Goal: Submit feedback/report problem: Leave review/rating

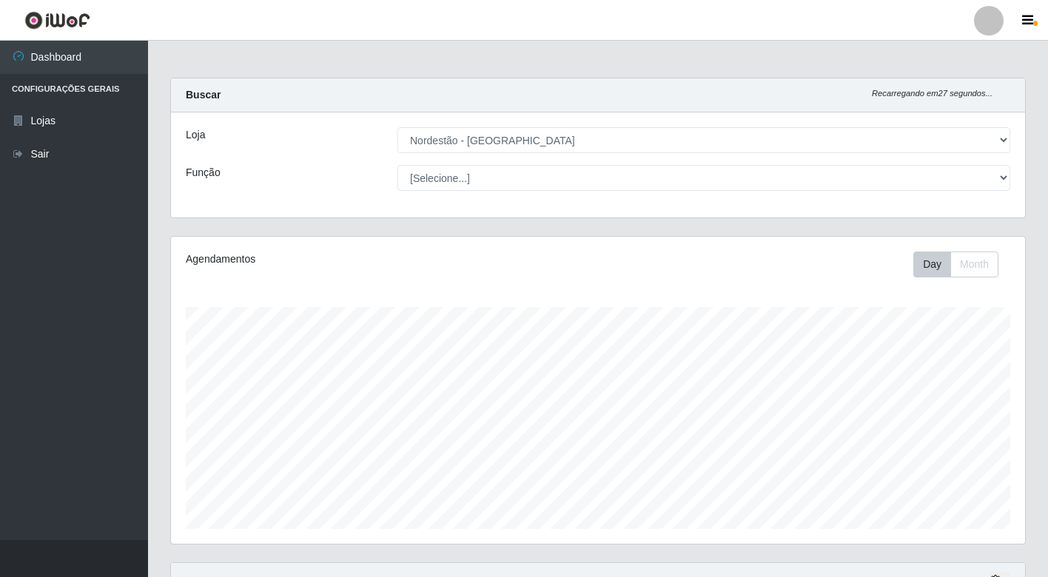
select select "454"
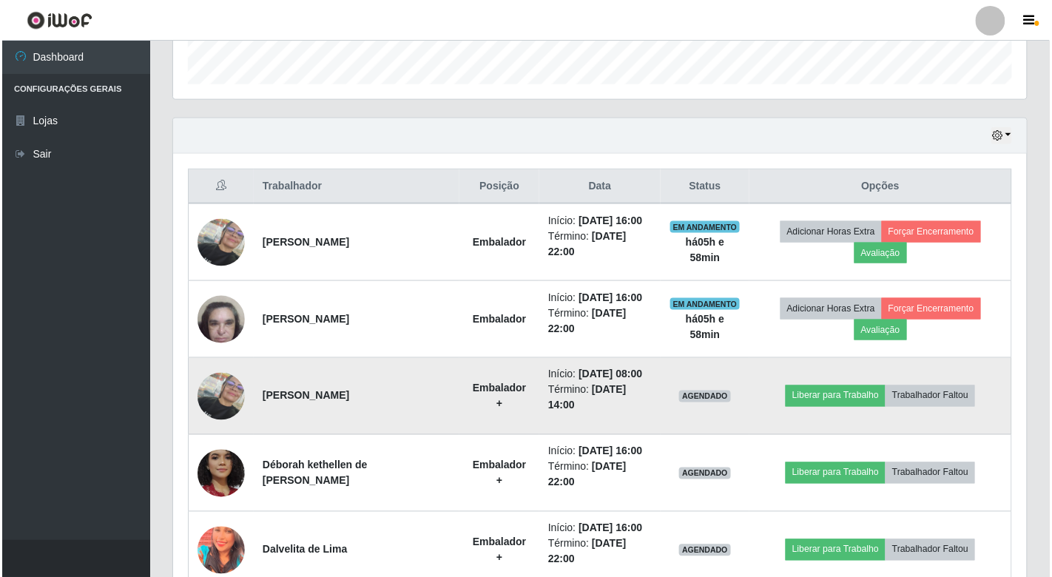
scroll to position [306, 854]
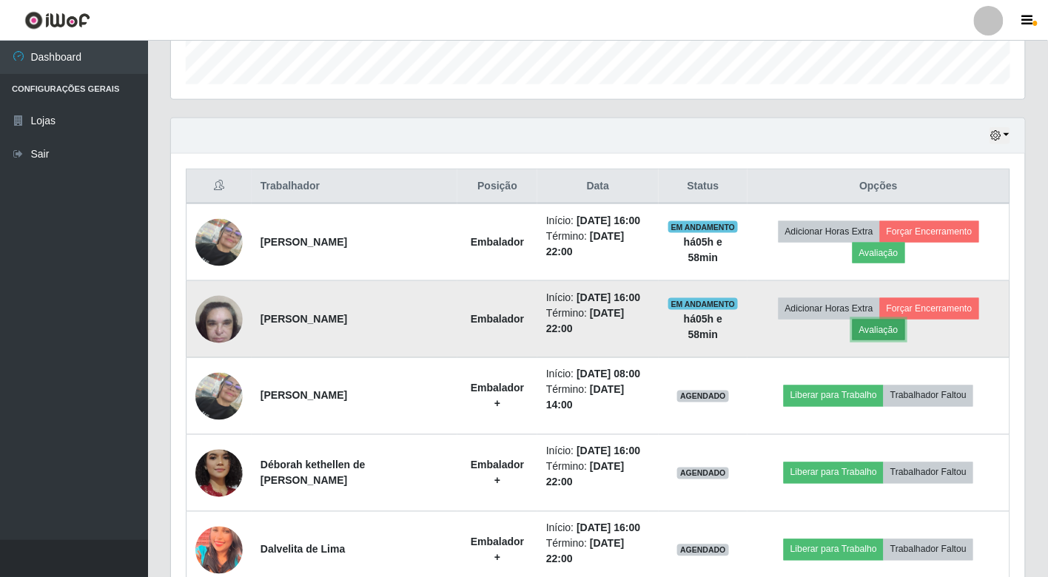
click at [899, 329] on button "Avaliação" at bounding box center [879, 330] width 53 height 21
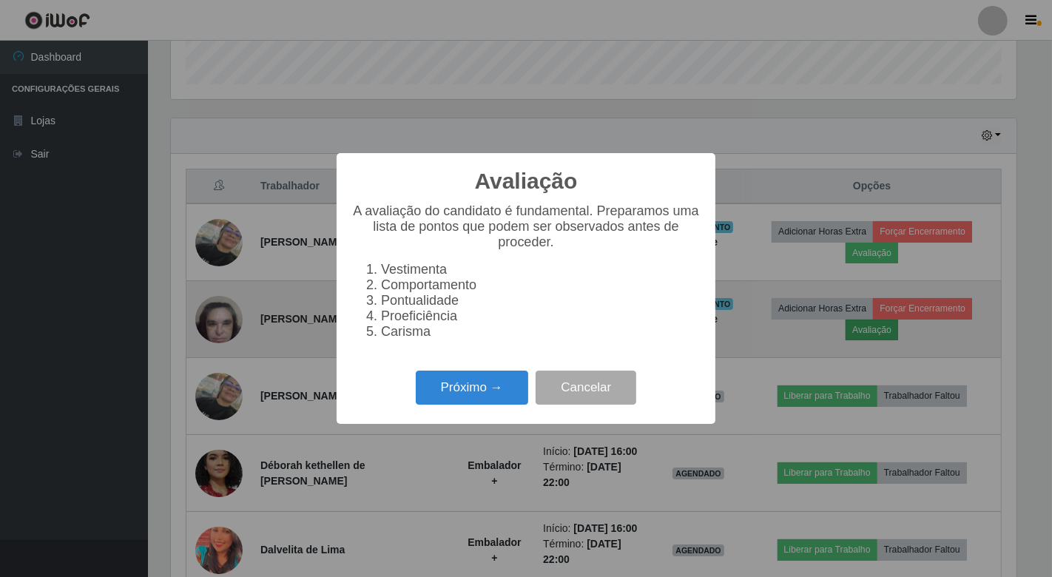
scroll to position [306, 845]
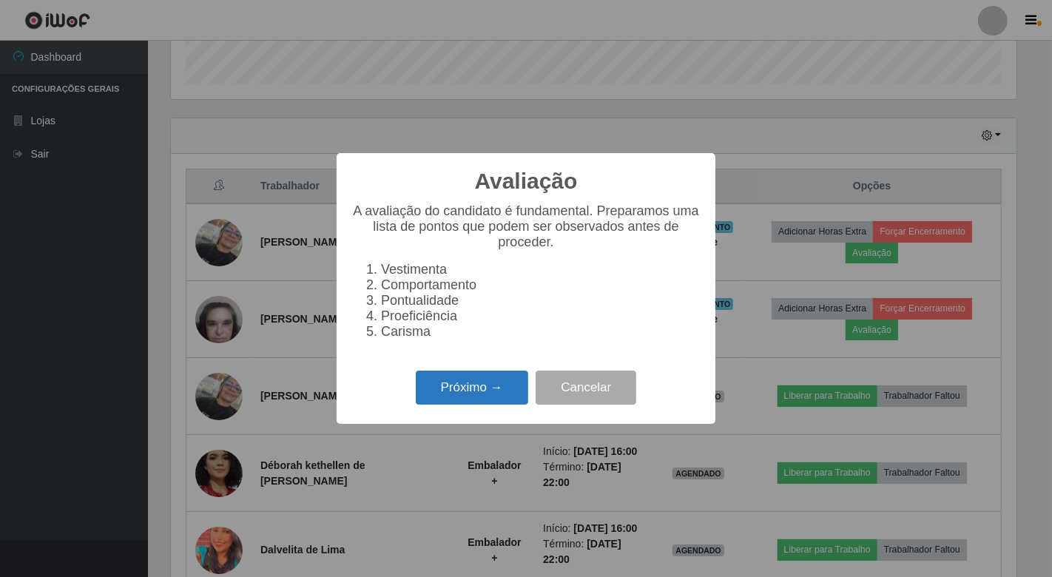
click at [507, 388] on button "Próximo →" at bounding box center [472, 388] width 112 height 35
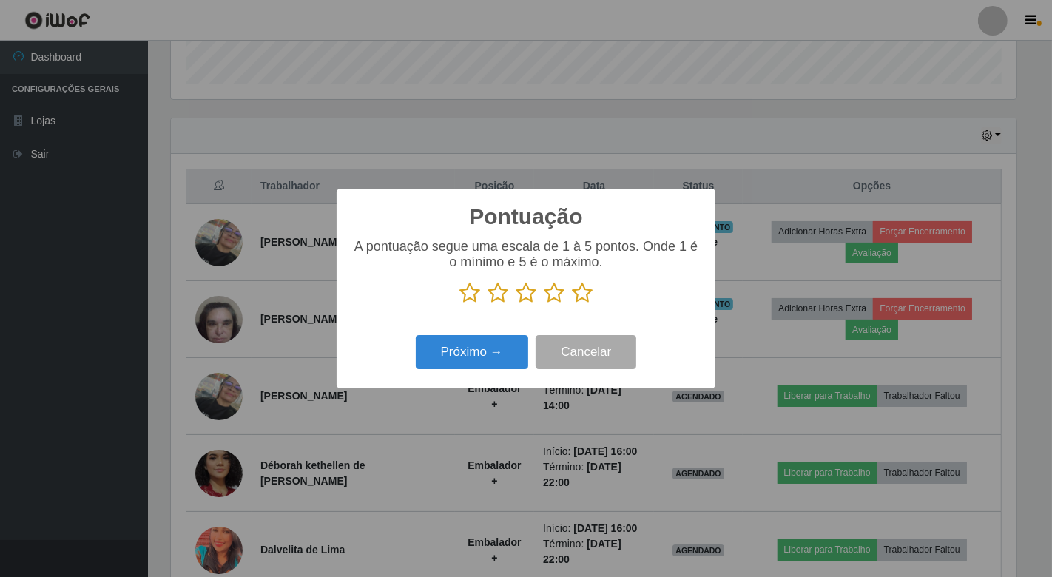
scroll to position [739801, 739262]
click at [581, 298] on icon at bounding box center [582, 293] width 21 height 22
click at [572, 304] on input "radio" at bounding box center [572, 304] width 0 height 0
click at [485, 346] on button "Próximo →" at bounding box center [472, 352] width 112 height 35
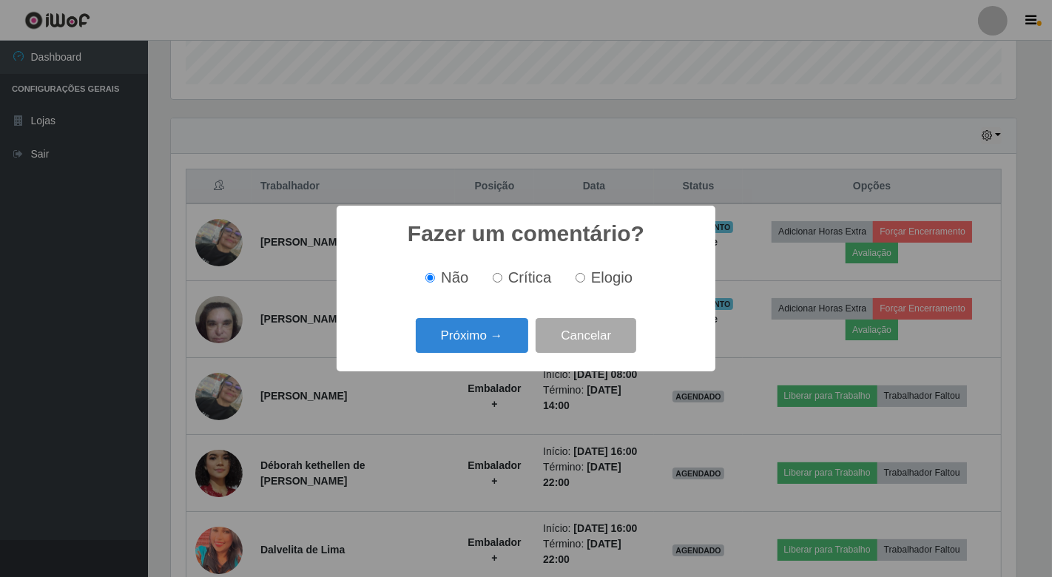
click at [585, 279] on label "Elogio" at bounding box center [601, 277] width 63 height 17
click at [585, 279] on input "Elogio" at bounding box center [581, 278] width 10 height 10
radio input "true"
click at [505, 337] on button "Próximo →" at bounding box center [472, 335] width 112 height 35
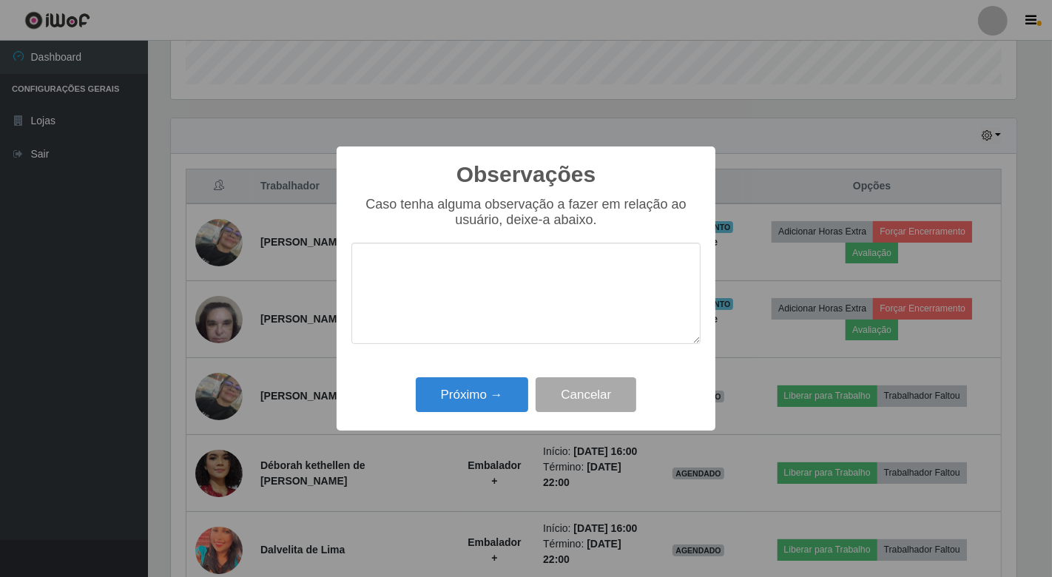
click at [534, 247] on textarea at bounding box center [526, 293] width 349 height 101
type textarea "A"
click at [471, 382] on button "Próximo →" at bounding box center [472, 394] width 112 height 35
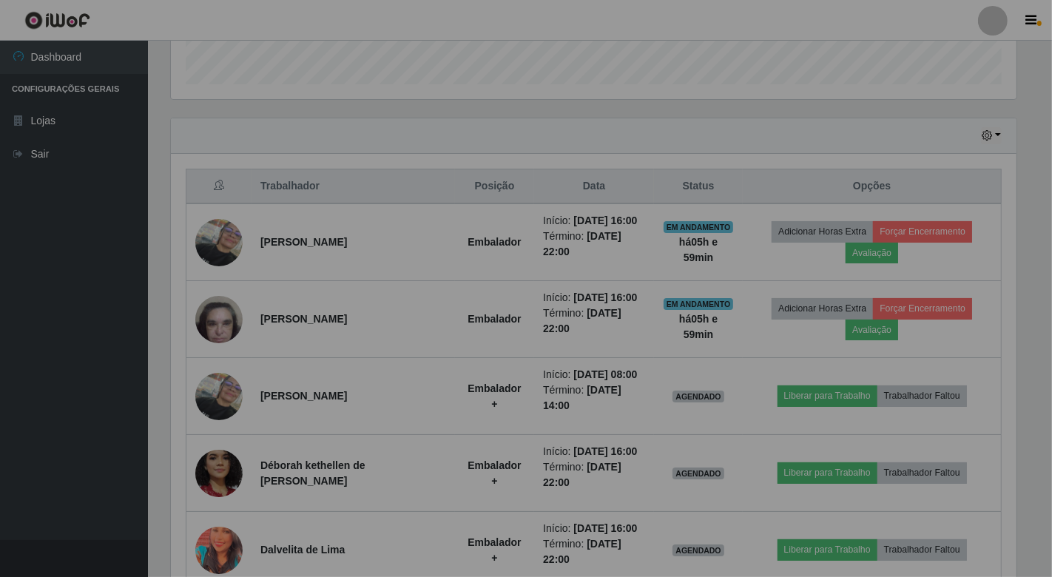
scroll to position [306, 854]
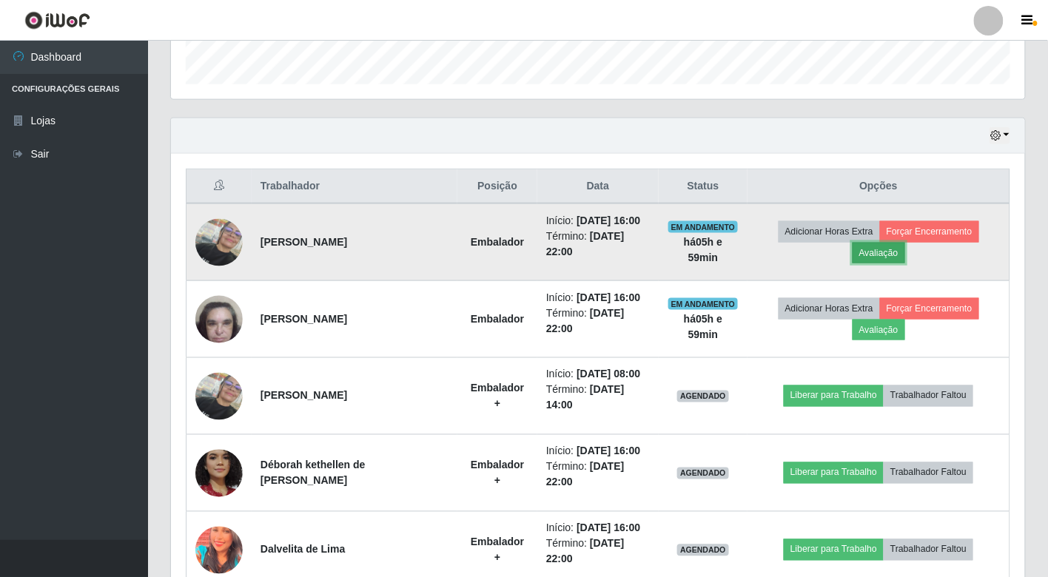
click at [888, 252] on button "Avaliação" at bounding box center [879, 253] width 53 height 21
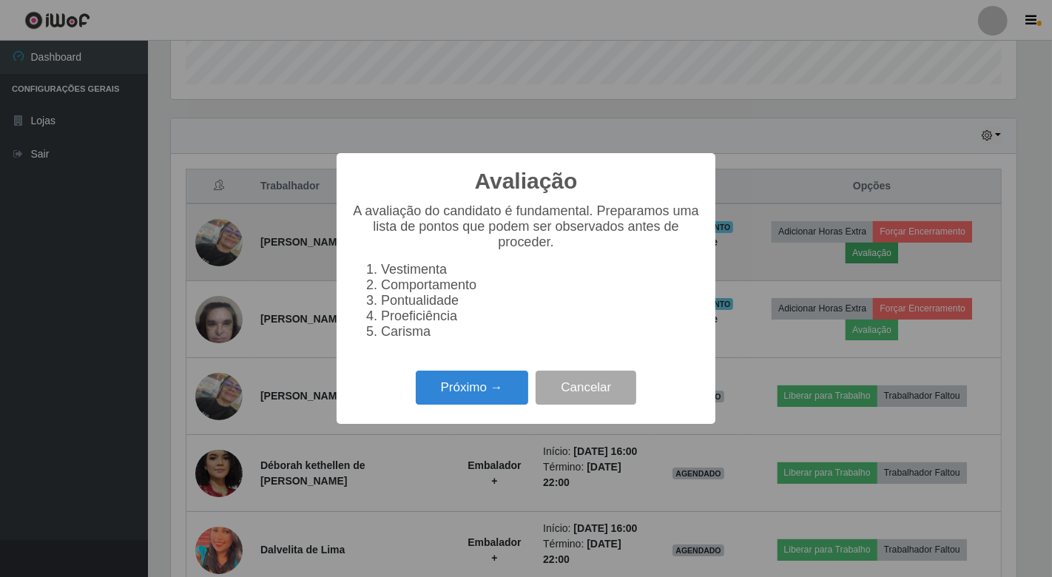
scroll to position [306, 845]
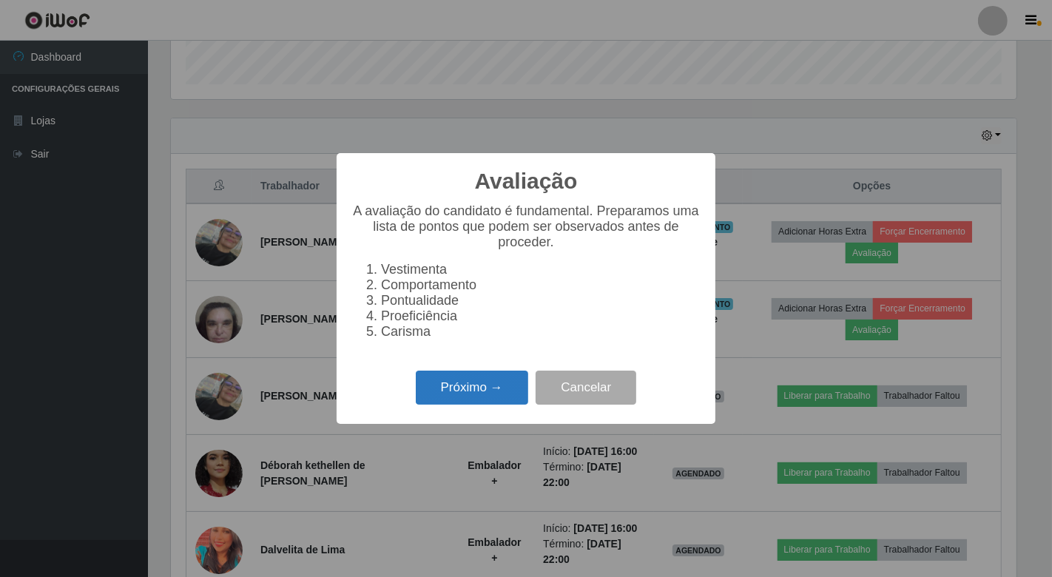
click at [499, 396] on button "Próximo →" at bounding box center [472, 388] width 112 height 35
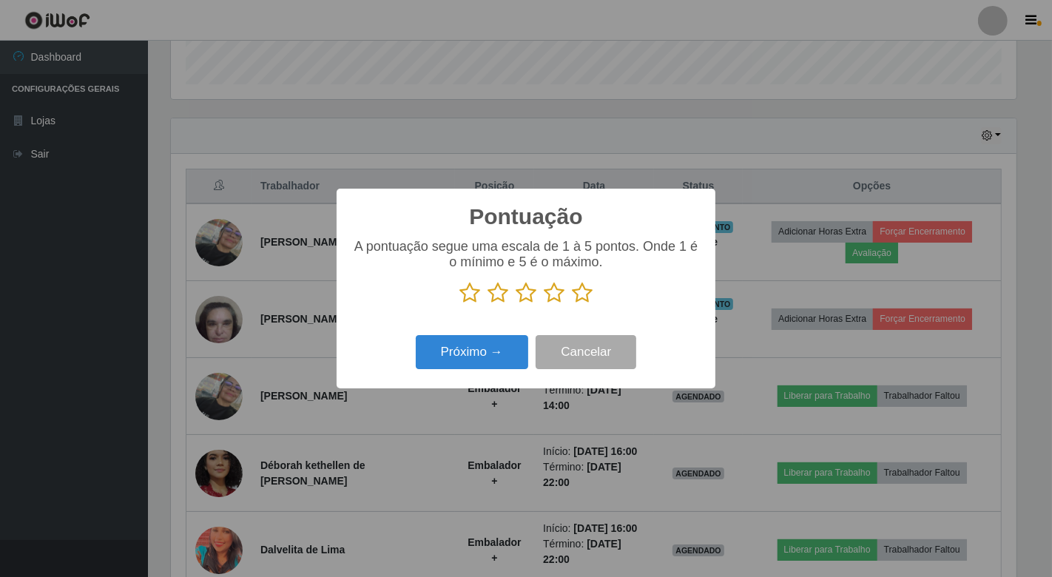
scroll to position [739801, 739262]
click at [585, 301] on icon at bounding box center [582, 293] width 21 height 22
click at [572, 304] on input "radio" at bounding box center [572, 304] width 0 height 0
click at [491, 356] on button "Próximo →" at bounding box center [472, 352] width 112 height 35
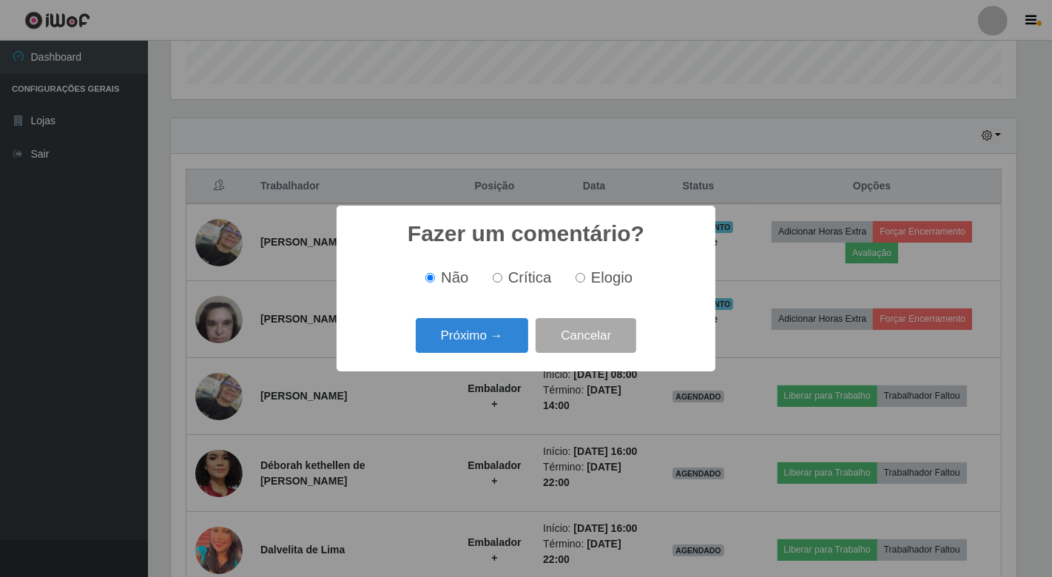
click at [580, 279] on input "Elogio" at bounding box center [581, 278] width 10 height 10
radio input "true"
click at [507, 329] on button "Próximo →" at bounding box center [472, 335] width 112 height 35
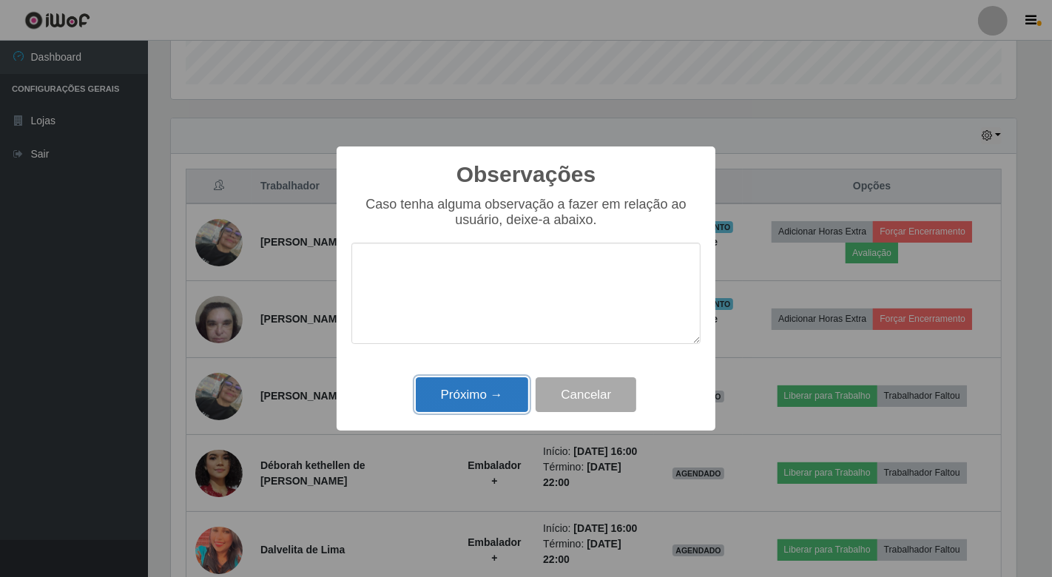
click at [491, 383] on button "Próximo →" at bounding box center [472, 394] width 112 height 35
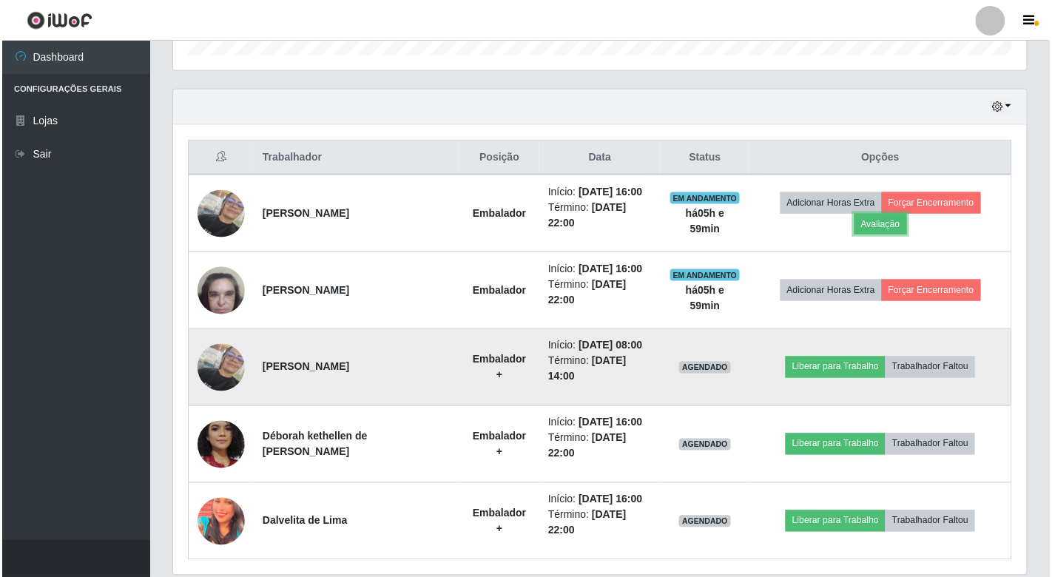
scroll to position [445, 0]
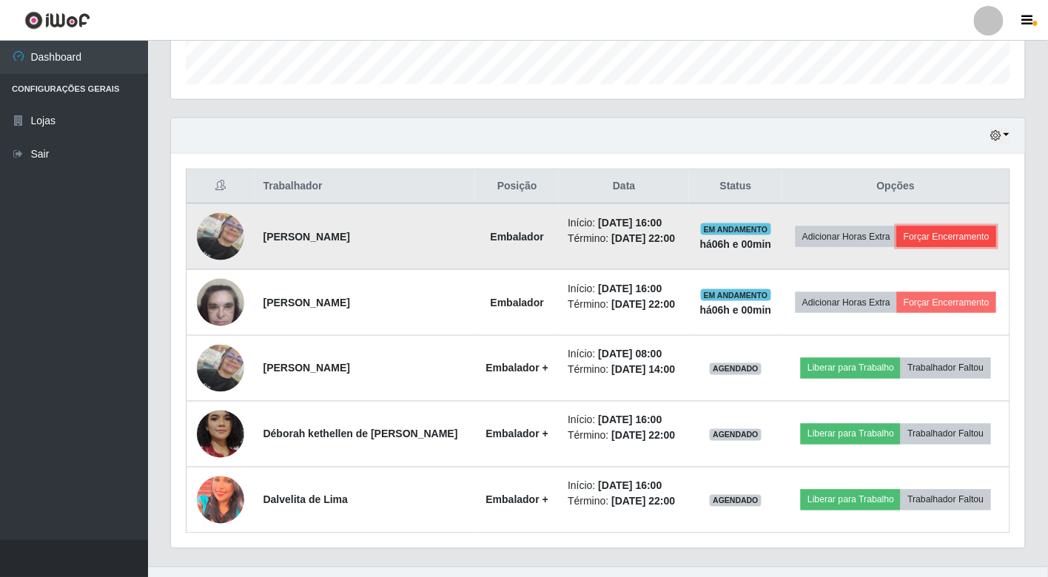
click at [905, 247] on button "Forçar Encerramento" at bounding box center [946, 236] width 99 height 21
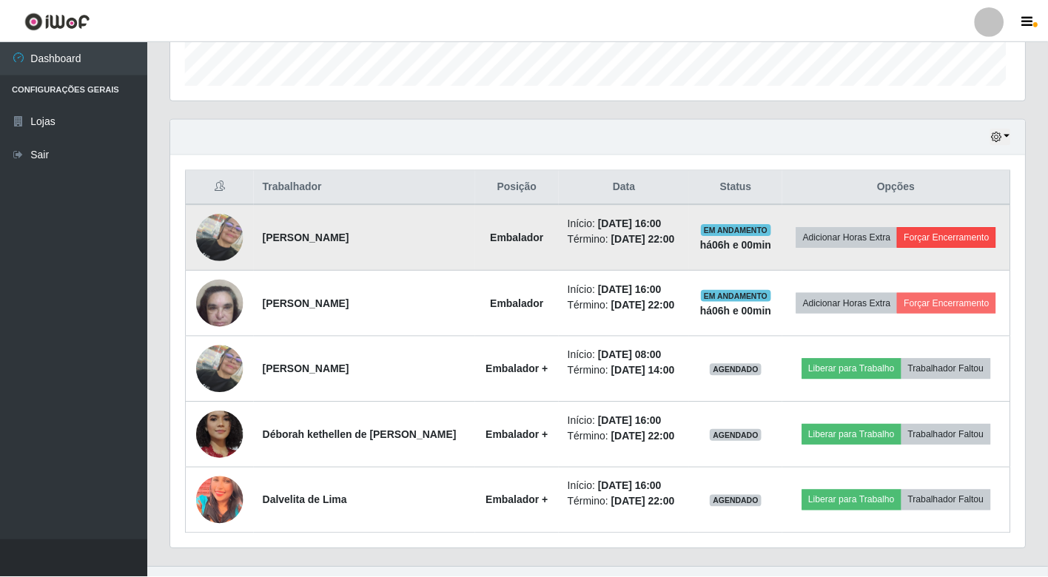
scroll to position [306, 845]
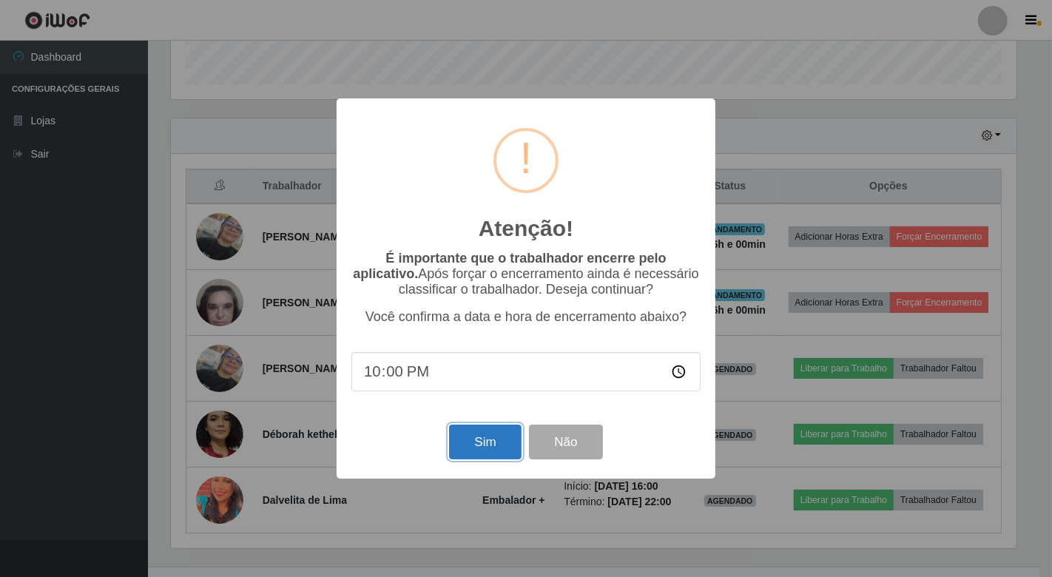
click at [508, 441] on button "Sim" at bounding box center [485, 442] width 72 height 35
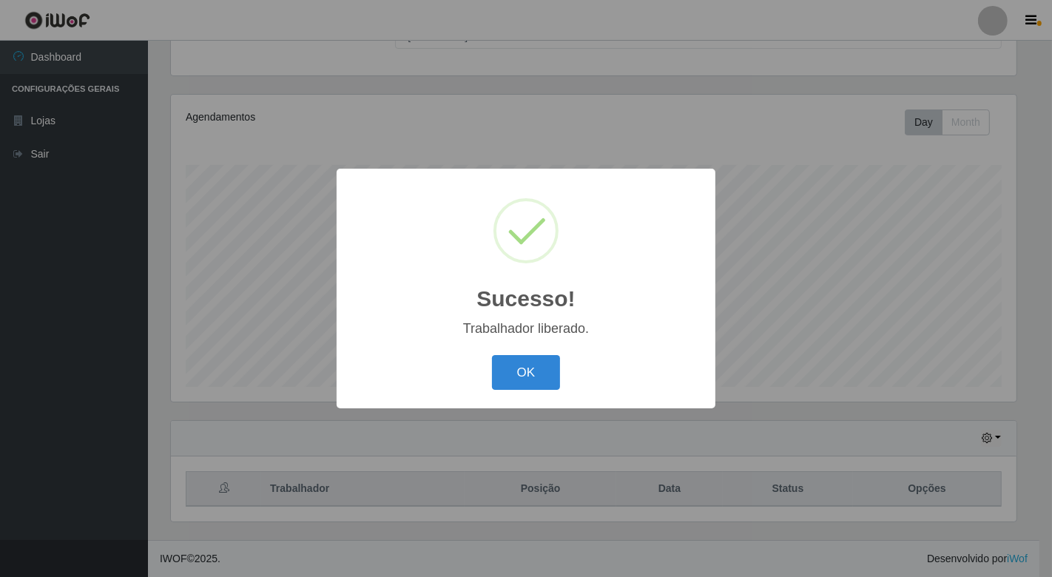
click at [876, 323] on div "Sucesso! × Trabalhador liberado. OK Cancel" at bounding box center [526, 288] width 1052 height 577
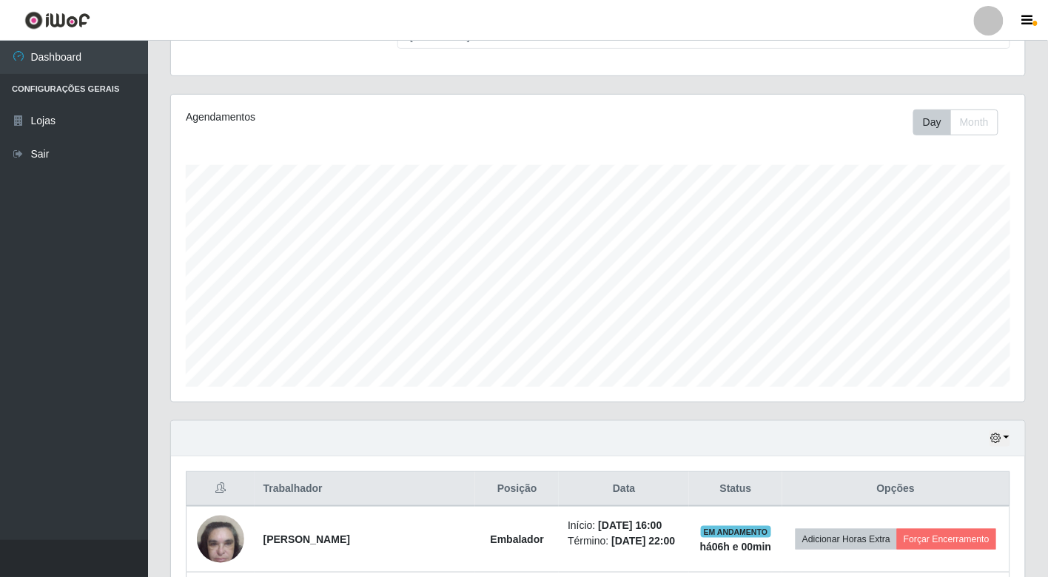
scroll to position [224, 0]
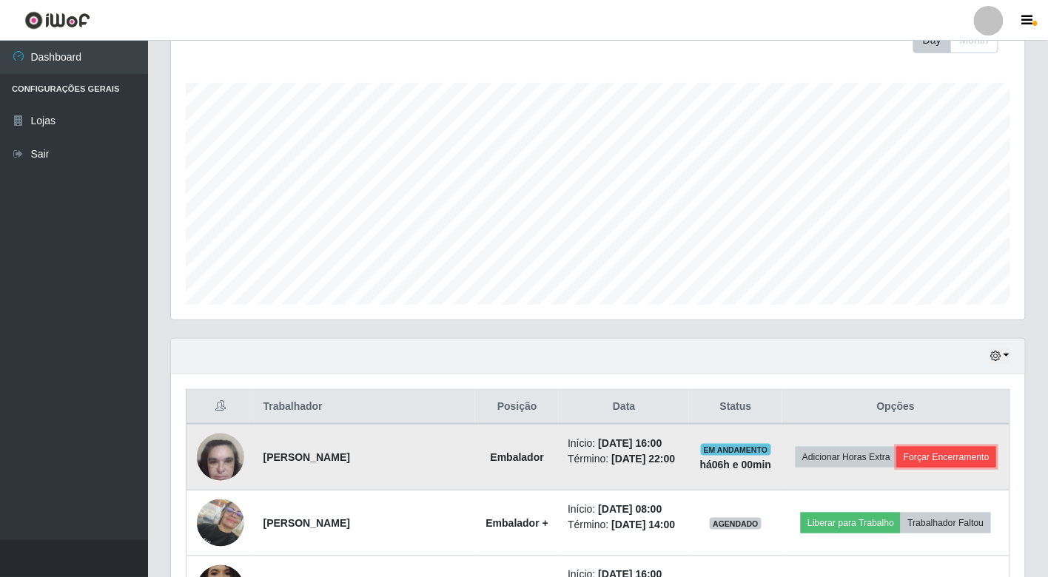
click at [907, 468] on button "Forçar Encerramento" at bounding box center [946, 457] width 99 height 21
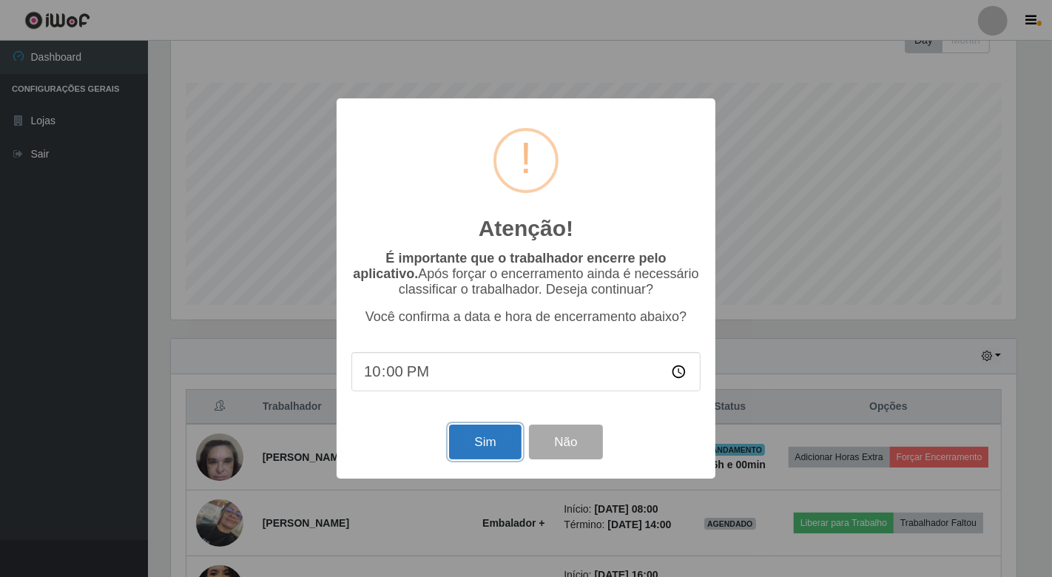
click at [480, 437] on button "Sim" at bounding box center [485, 442] width 72 height 35
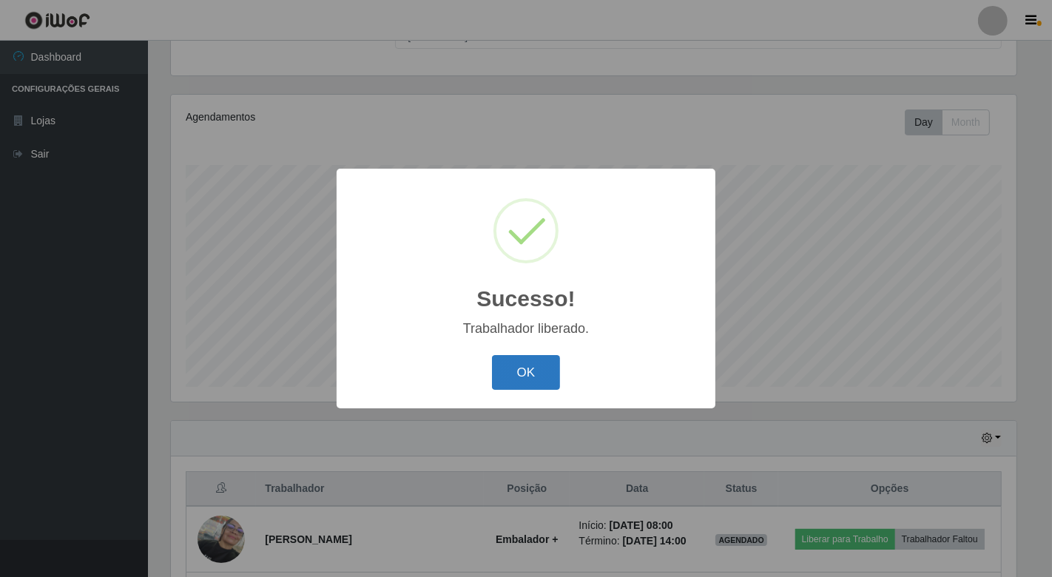
click at [536, 377] on button "OK" at bounding box center [526, 372] width 69 height 35
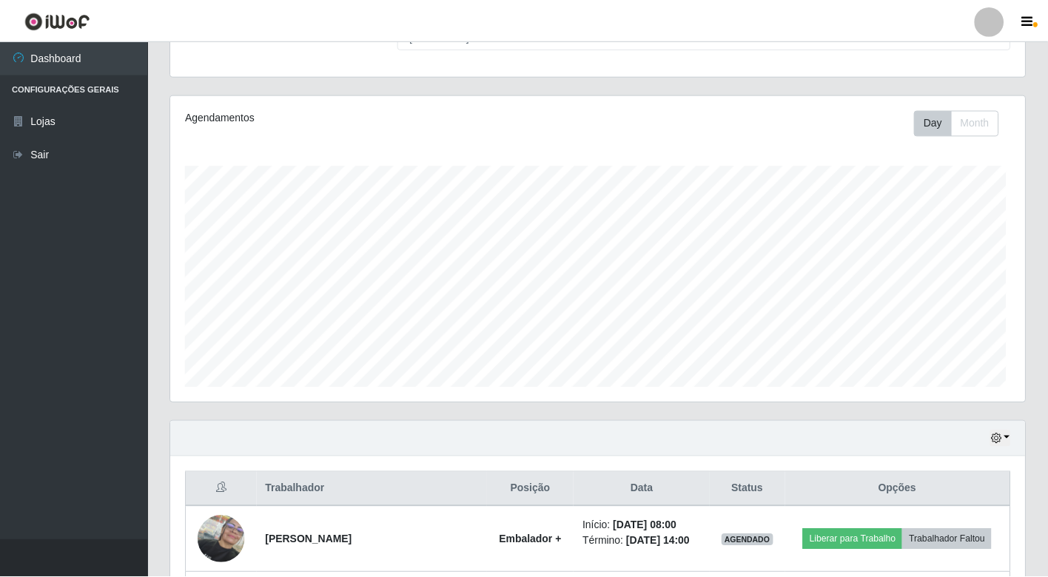
scroll to position [306, 854]
click at [312, 454] on div "Hoje 1 dia 3 dias 1 Semana Não encerrados" at bounding box center [598, 439] width 854 height 36
